Goal: Task Accomplishment & Management: Manage account settings

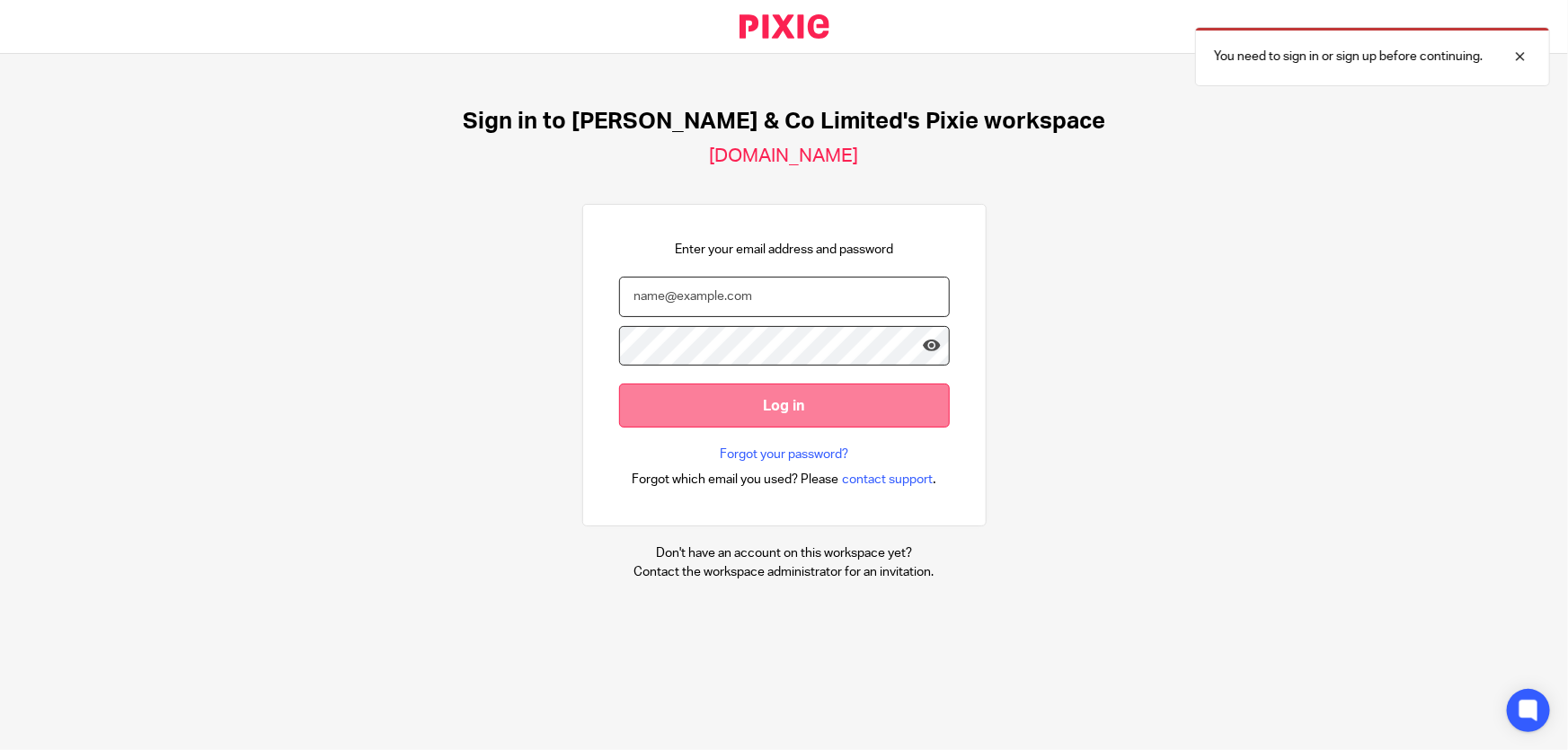
type input "[PERSON_NAME][EMAIL_ADDRESS][DOMAIN_NAME]"
click at [767, 410] on input "Log in" at bounding box center [785, 406] width 331 height 44
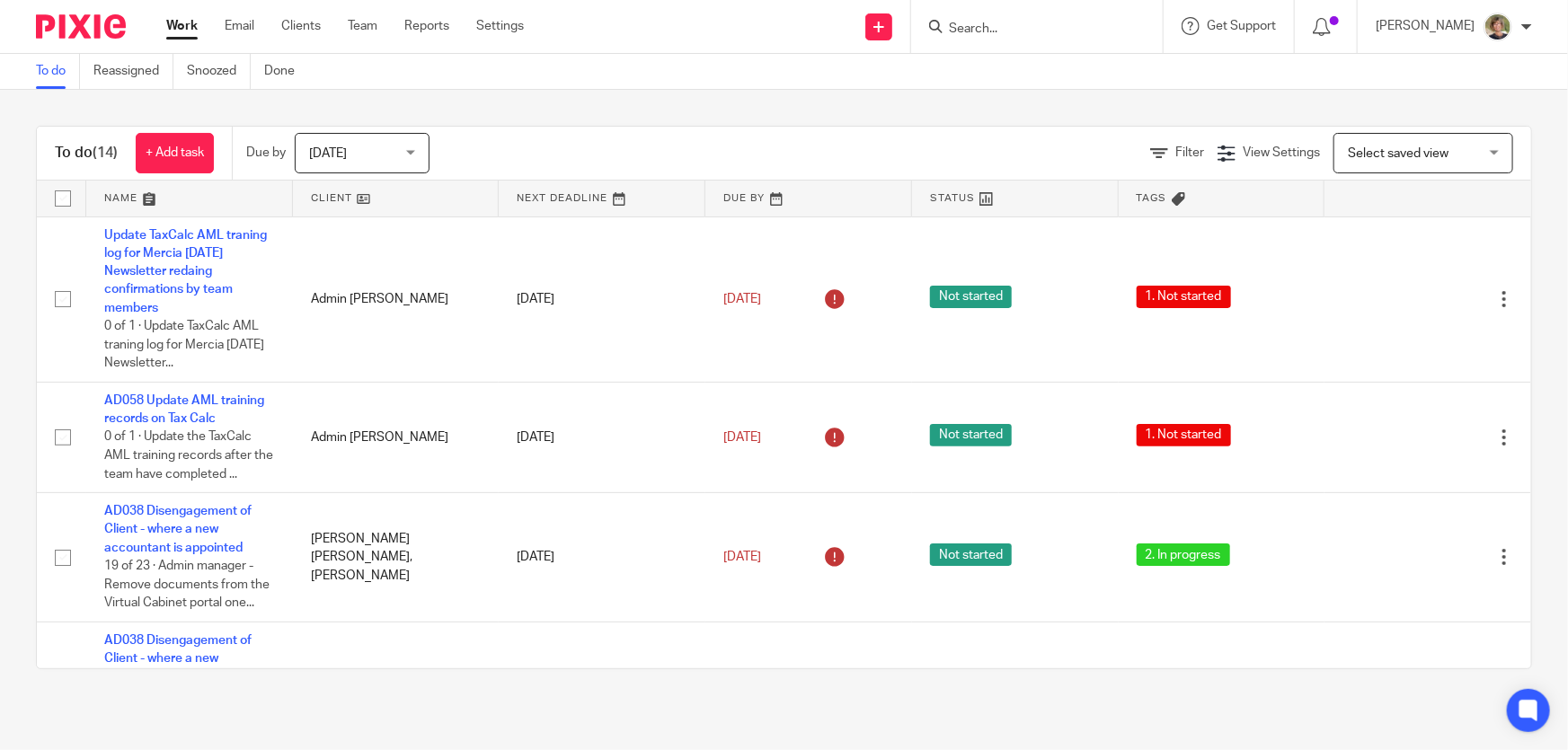
click at [413, 143] on div "[DATE] [DATE]" at bounding box center [362, 153] width 135 height 40
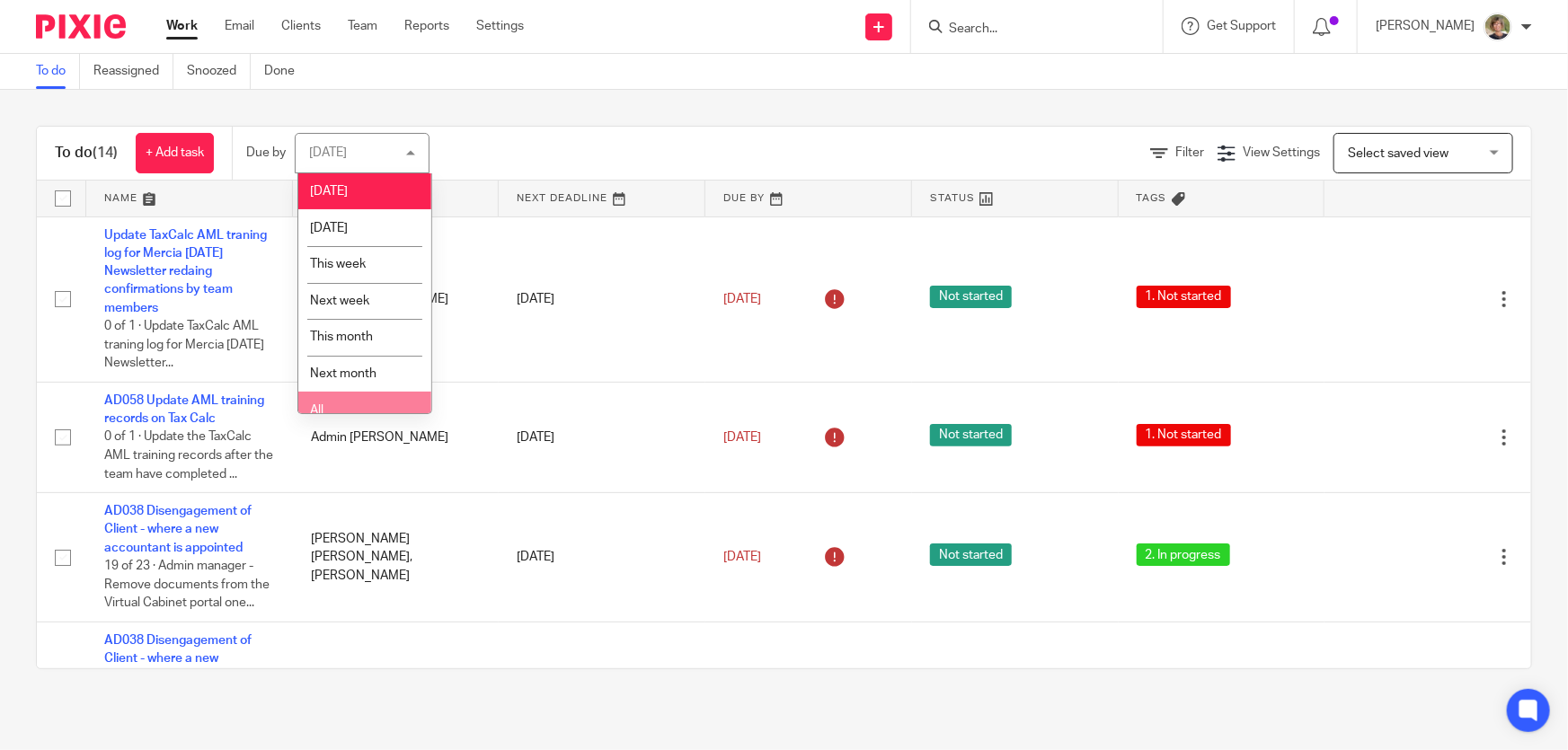
scroll to position [13, 0]
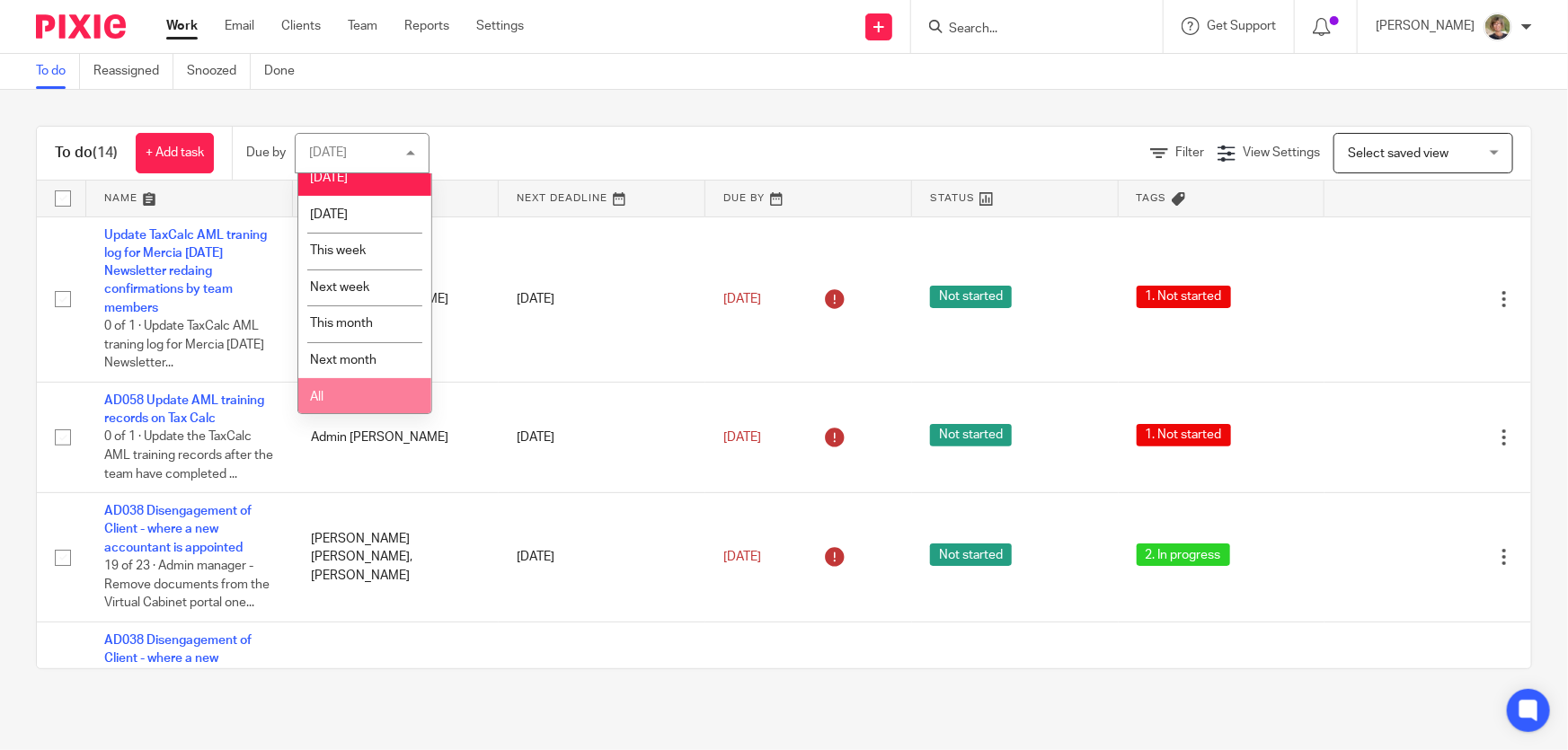
click at [390, 403] on li "All" at bounding box center [365, 396] width 133 height 37
